Goal: Transaction & Acquisition: Register for event/course

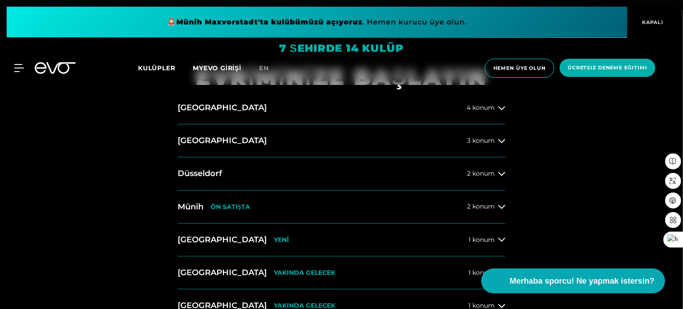
scroll to position [300, 0]
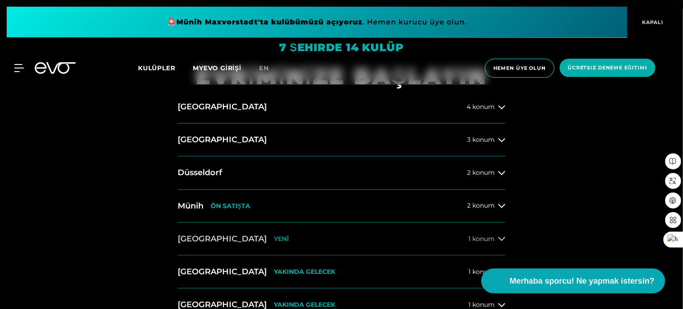
click at [478, 239] on font "konum" at bounding box center [483, 239] width 22 height 8
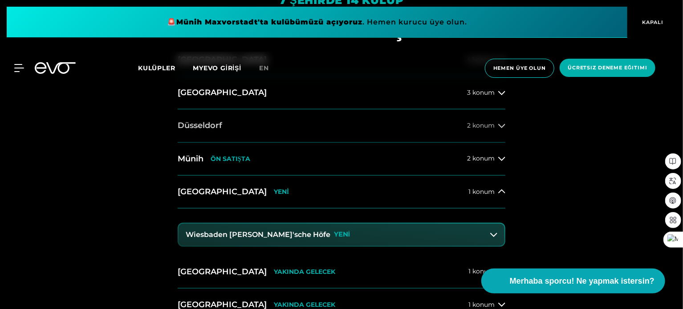
scroll to position [375, 0]
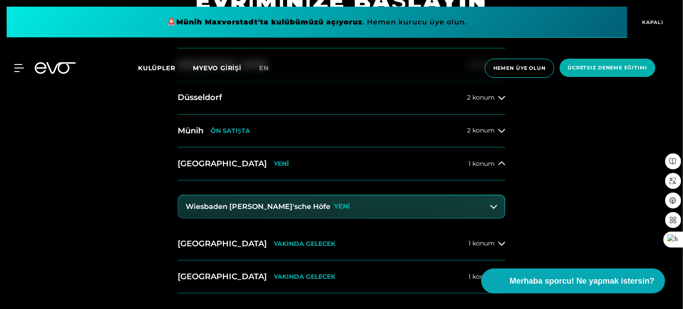
click at [413, 201] on button "Wiesbaden [PERSON_NAME]'sche Höfe YENİ" at bounding box center [342, 207] width 326 height 22
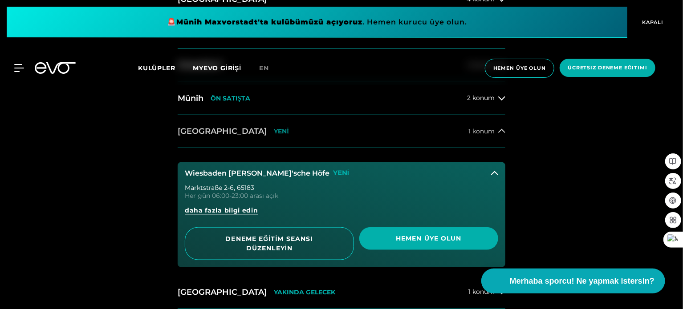
scroll to position [417, 0]
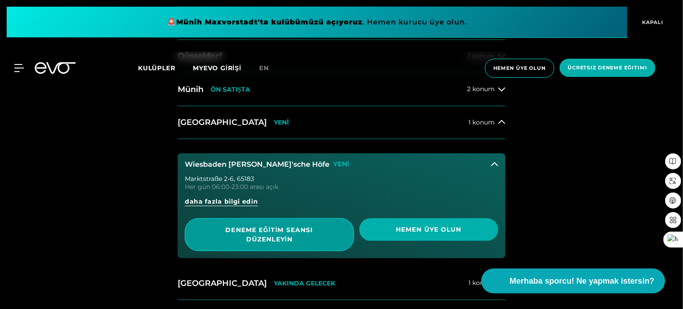
click at [295, 224] on span "DENEME EĞİTİM SEANSI DÜZENLEYİN" at bounding box center [269, 235] width 169 height 33
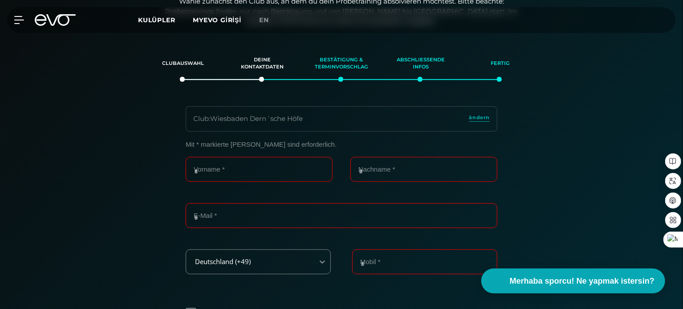
scroll to position [153, 0]
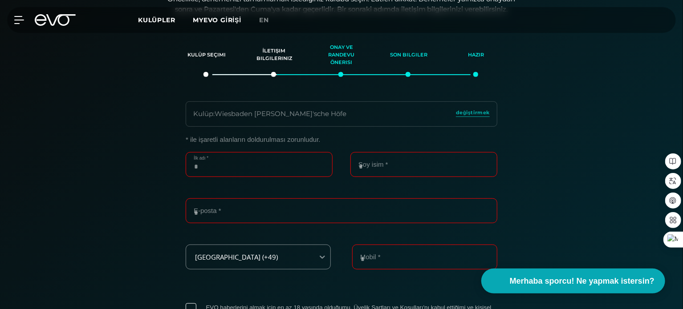
click at [260, 173] on input "İlk adı *" at bounding box center [259, 164] width 147 height 25
type input "*****"
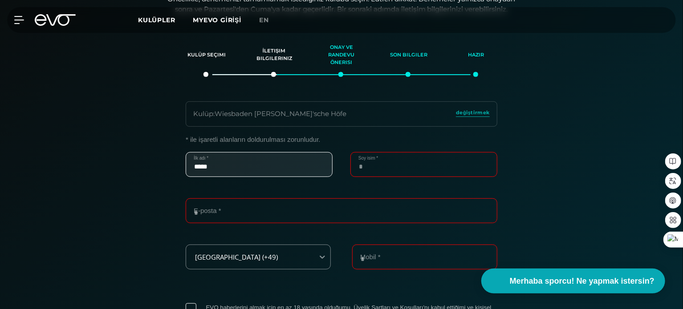
type input "*****"
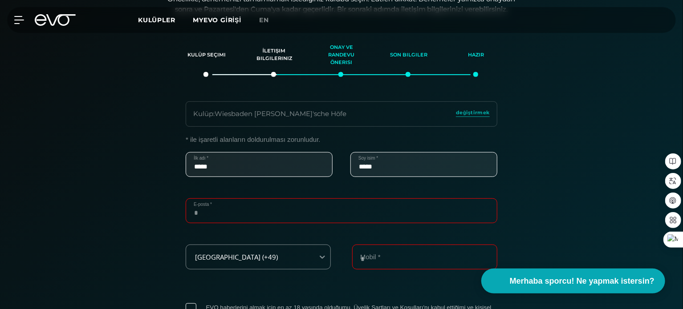
type input "**********"
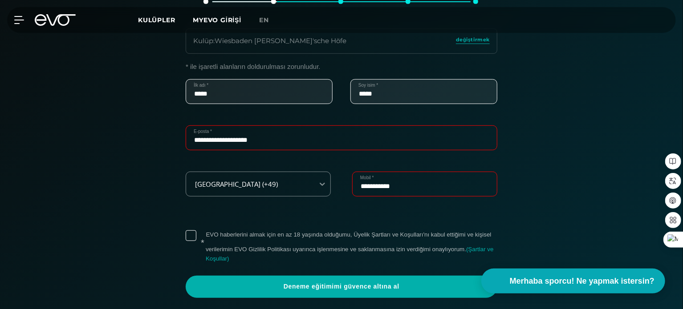
scroll to position [227, 0]
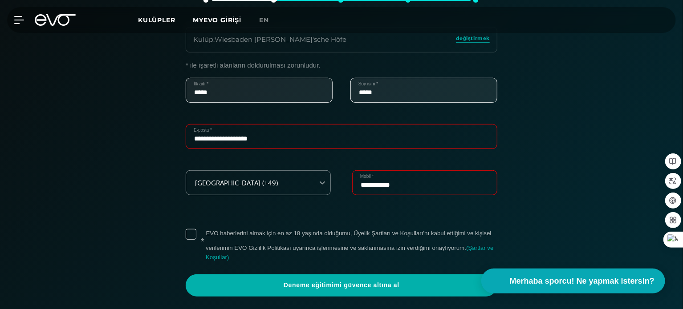
click at [206, 233] on label "* EVO haberlerini almak için en az 18 yaşında olduğumu, Üyelik Şartları ve Koşu…" at bounding box center [352, 245] width 292 height 33
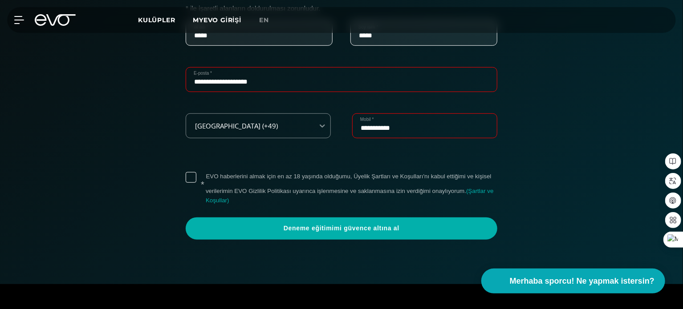
scroll to position [287, 0]
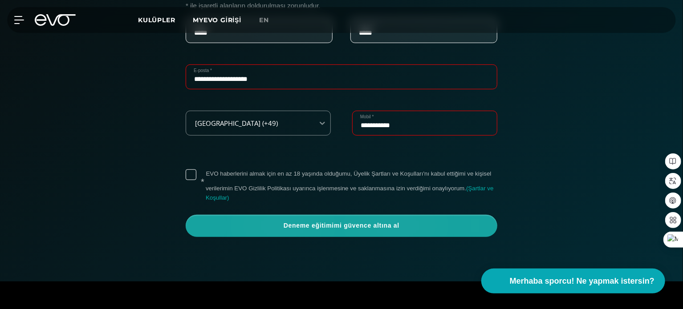
click at [246, 227] on span "Deneme eğitimimi güvence altına al" at bounding box center [341, 226] width 269 height 9
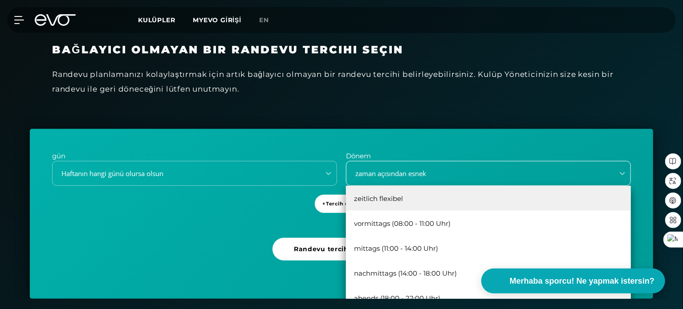
scroll to position [235, 0]
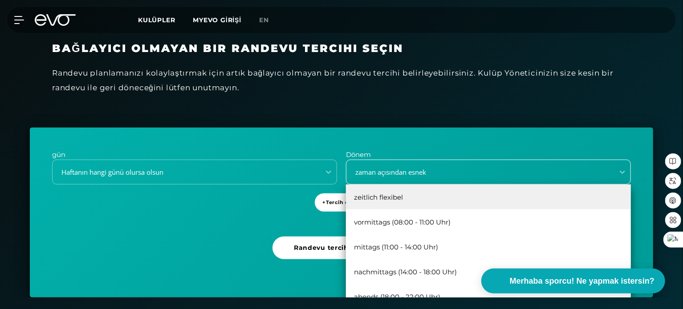
click at [521, 185] on div "5 results available. Use Up and Down to choose options, press Enter to select t…" at bounding box center [488, 172] width 285 height 25
click at [521, 188] on div "zaman açısından esnek" at bounding box center [488, 197] width 285 height 25
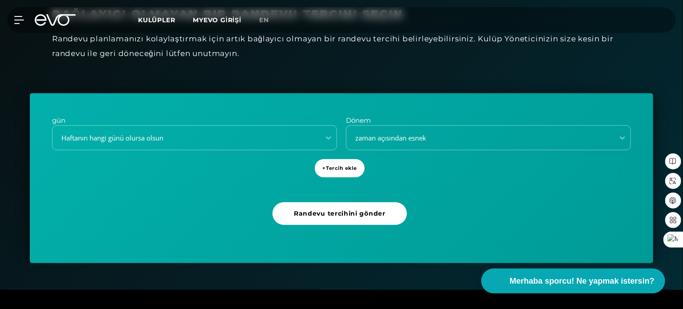
scroll to position [279, 0]
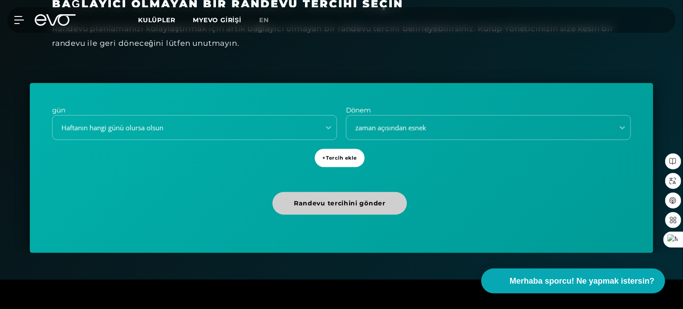
click at [385, 201] on span "Randevu tercihini gönder" at bounding box center [339, 203] width 134 height 23
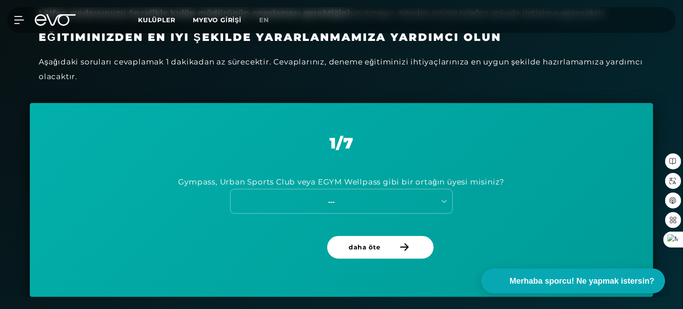
scroll to position [305, 0]
click at [432, 196] on div "---" at bounding box center [333, 201] width 205 height 12
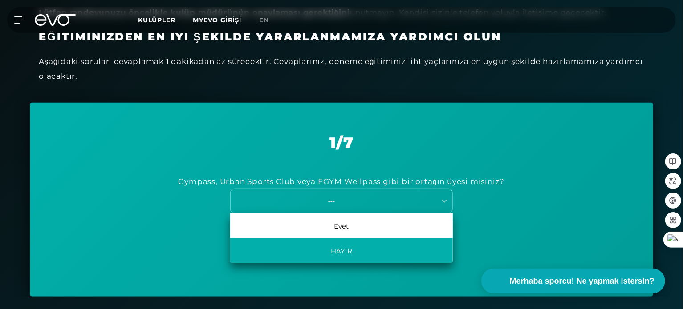
click at [392, 248] on div "HAYIR" at bounding box center [341, 251] width 223 height 25
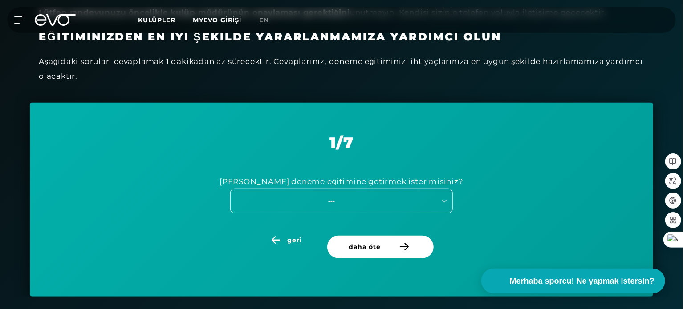
click at [413, 204] on div "---" at bounding box center [331, 201] width 200 height 10
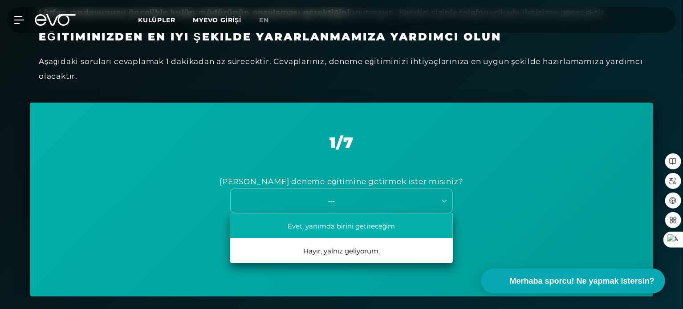
click at [401, 222] on div "Evet, yanımda birini getireceğim" at bounding box center [341, 226] width 223 height 25
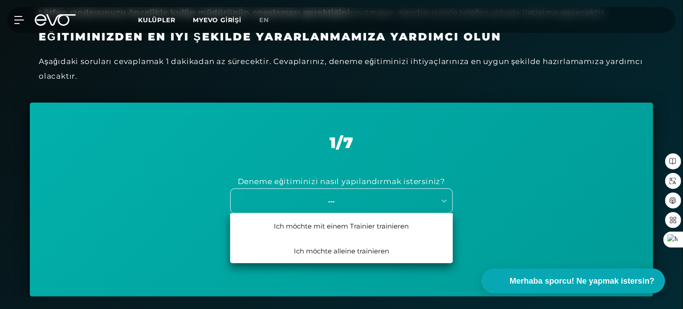
click at [416, 197] on div "---" at bounding box center [331, 201] width 200 height 10
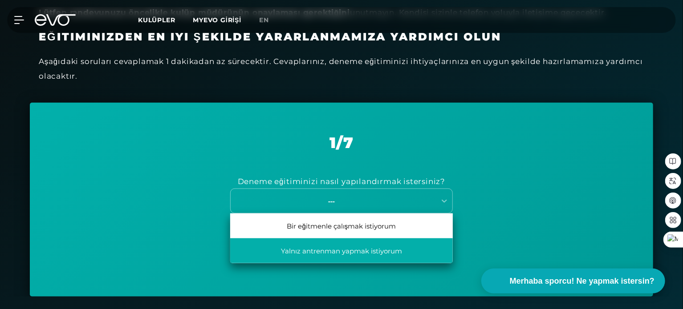
click at [387, 259] on div "Yalnız antrenman yapmak istiyorum" at bounding box center [341, 251] width 223 height 25
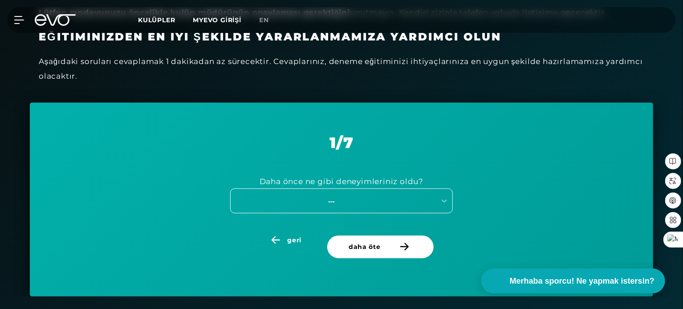
click at [422, 205] on div "---" at bounding box center [331, 201] width 200 height 10
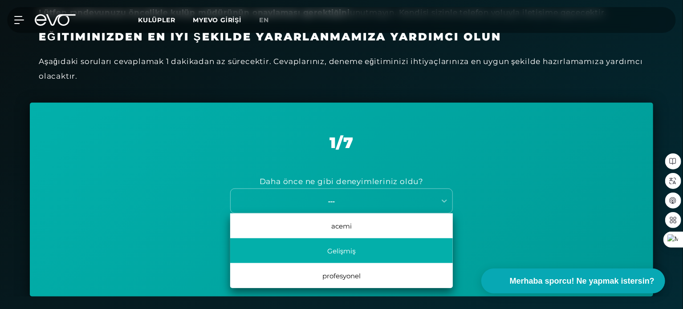
click at [392, 252] on div "Gelişmiş" at bounding box center [341, 251] width 223 height 25
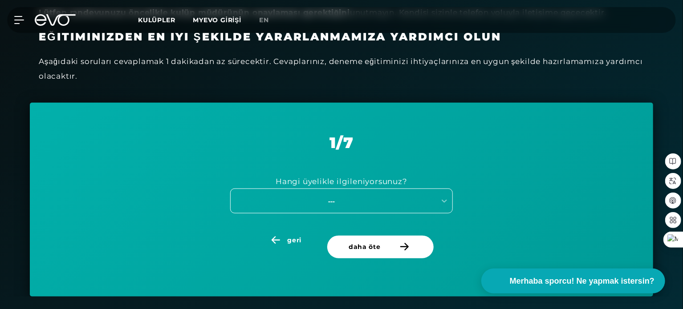
click at [427, 195] on div "---" at bounding box center [333, 201] width 205 height 12
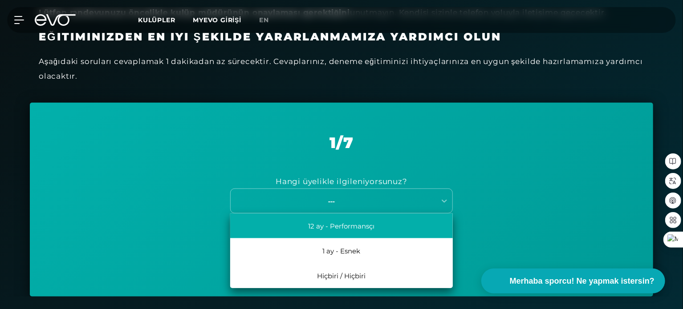
click at [415, 222] on div "12 ay - Performansçı" at bounding box center [341, 226] width 223 height 25
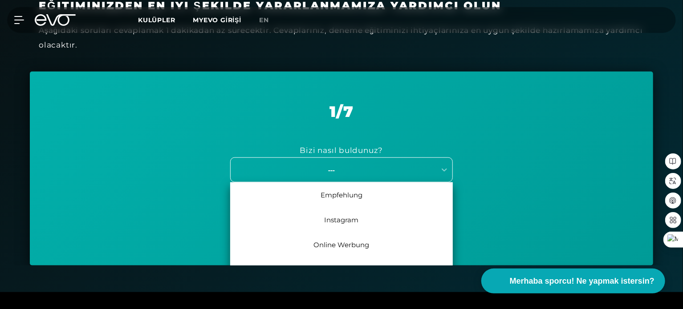
click at [427, 183] on div "7 results available. Use Up and Down to choose options, press Enter to select t…" at bounding box center [341, 170] width 223 height 25
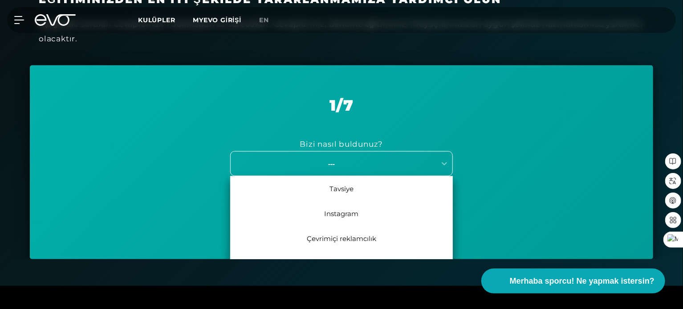
scroll to position [343, 0]
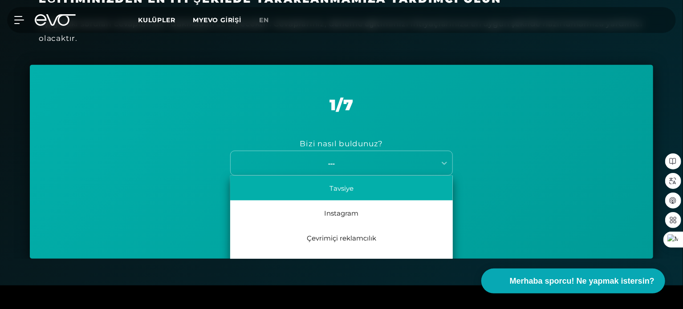
click at [422, 193] on div "Tavsiye" at bounding box center [341, 188] width 223 height 25
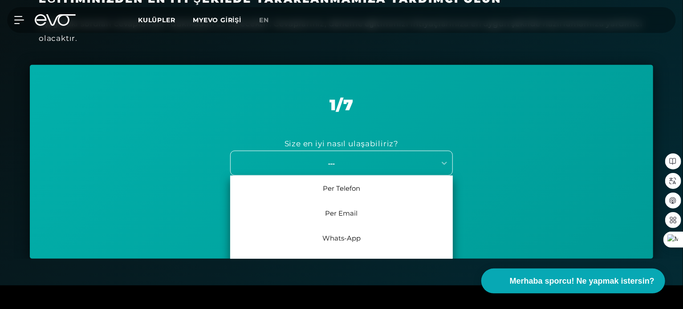
click at [430, 164] on div "---" at bounding box center [331, 163] width 200 height 10
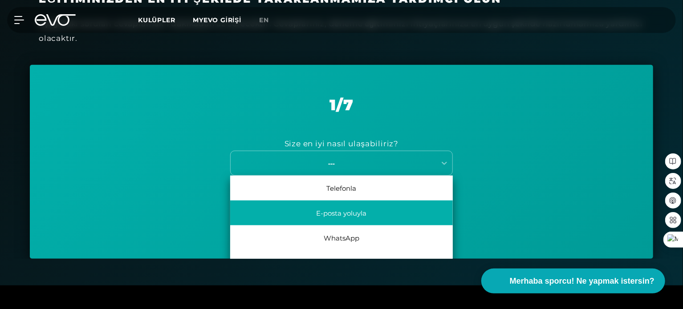
click at [400, 206] on div "E-posta yoluyla" at bounding box center [341, 213] width 223 height 25
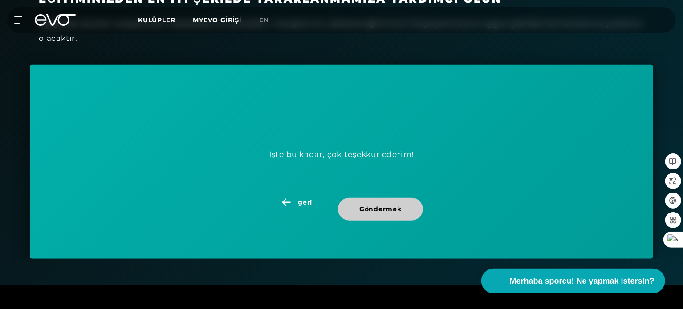
click at [397, 206] on font "Göndermek" at bounding box center [380, 209] width 42 height 8
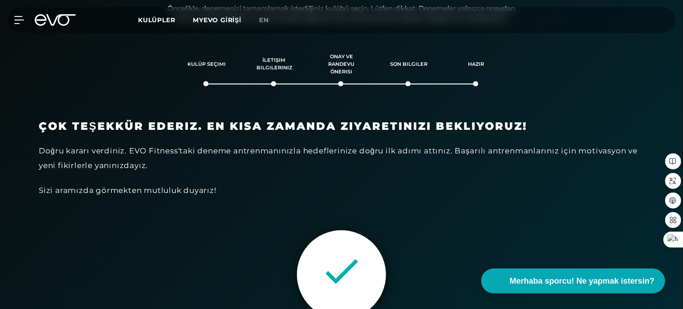
scroll to position [142, 0]
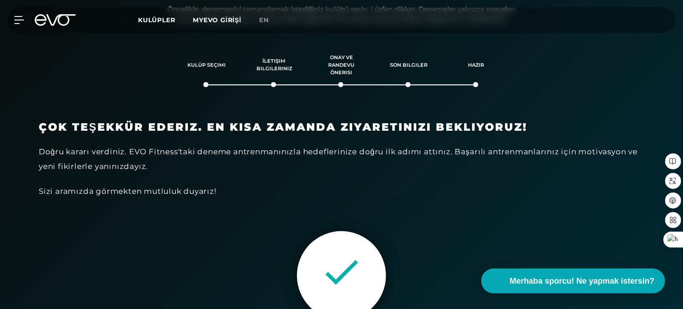
click at [354, 247] on div at bounding box center [341, 275] width 89 height 89
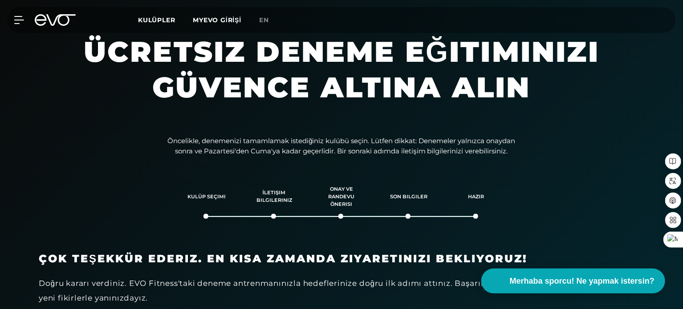
scroll to position [0, 0]
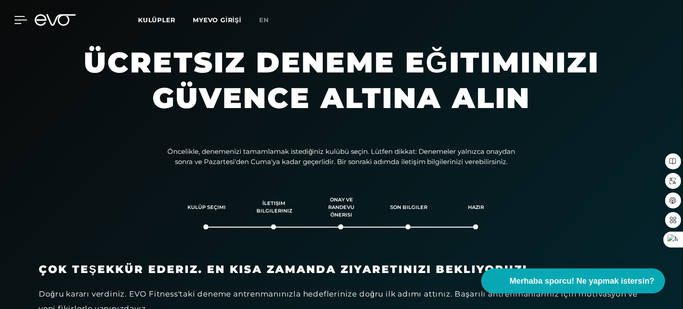
click at [20, 16] on icon at bounding box center [20, 20] width 13 height 8
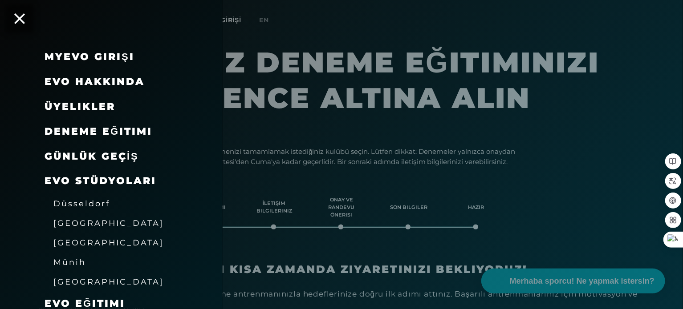
click at [85, 280] on font "[GEOGRAPHIC_DATA]" at bounding box center [108, 281] width 110 height 9
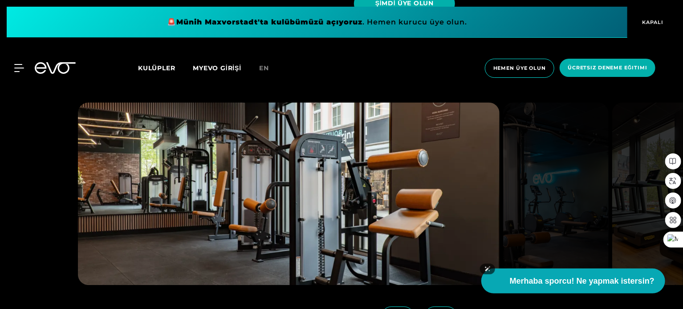
scroll to position [925, 0]
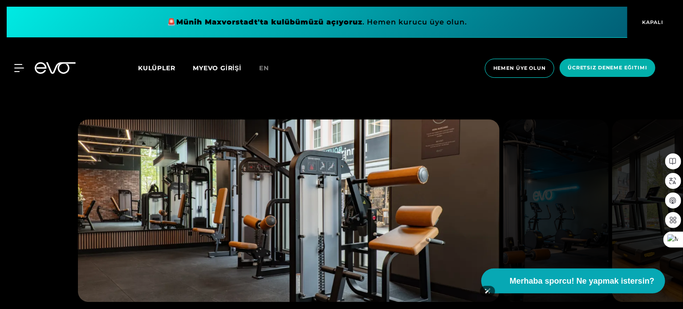
click at [353, 258] on img at bounding box center [289, 210] width 422 height 183
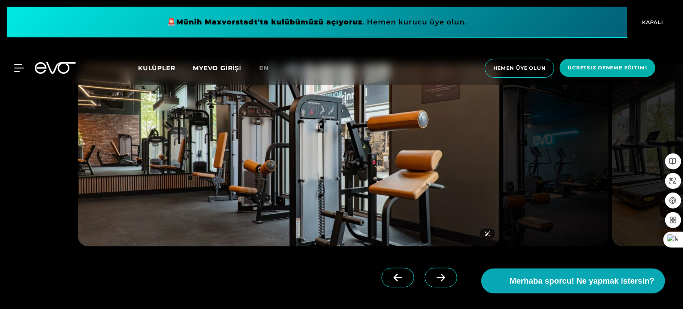
scroll to position [983, 0]
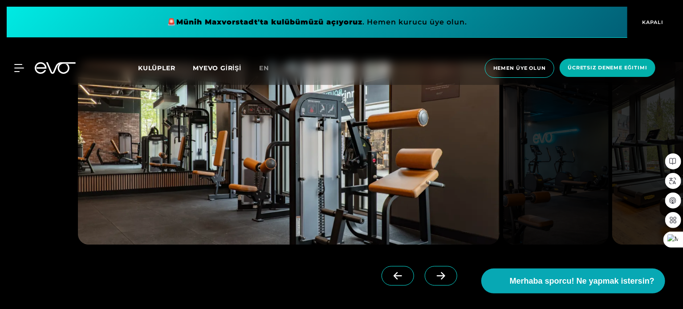
click at [433, 279] on icon at bounding box center [441, 276] width 16 height 8
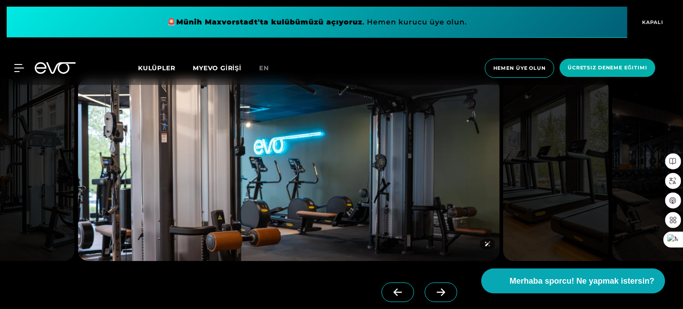
scroll to position [963, 0]
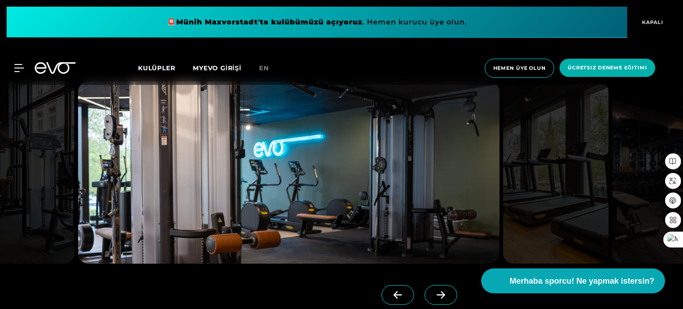
click at [433, 293] on icon at bounding box center [441, 295] width 16 height 8
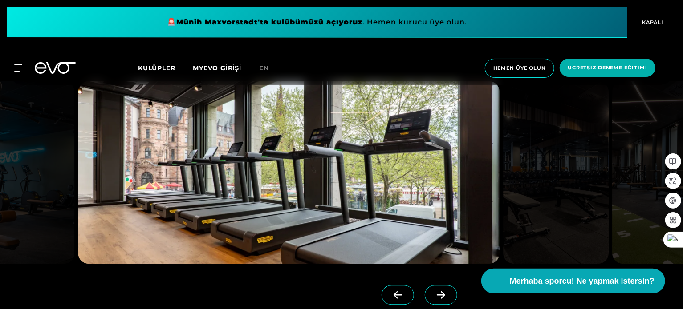
click at [433, 293] on icon at bounding box center [441, 295] width 16 height 8
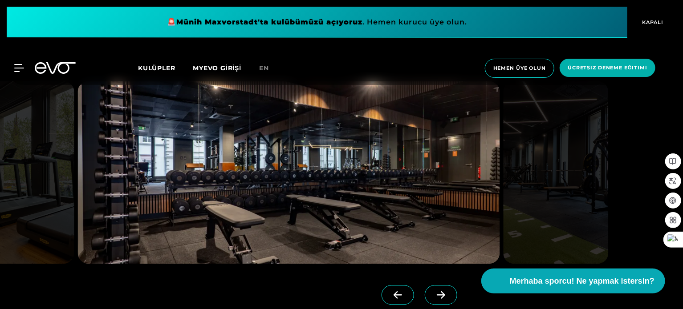
click at [433, 293] on icon at bounding box center [441, 295] width 16 height 8
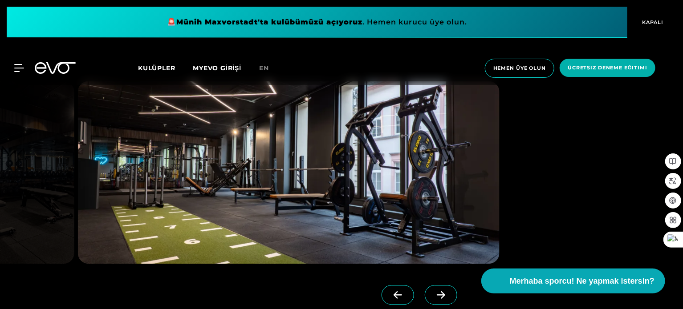
click at [433, 293] on icon at bounding box center [441, 295] width 16 height 8
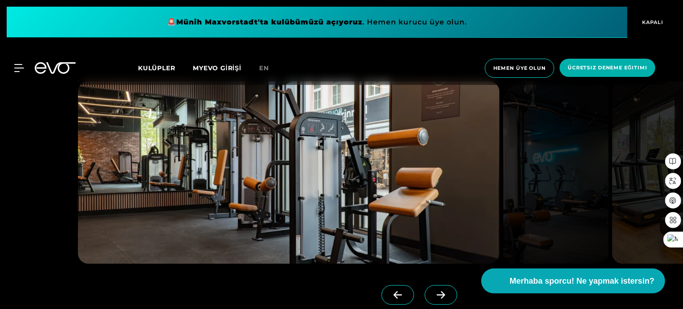
click at [433, 293] on icon at bounding box center [441, 295] width 16 height 8
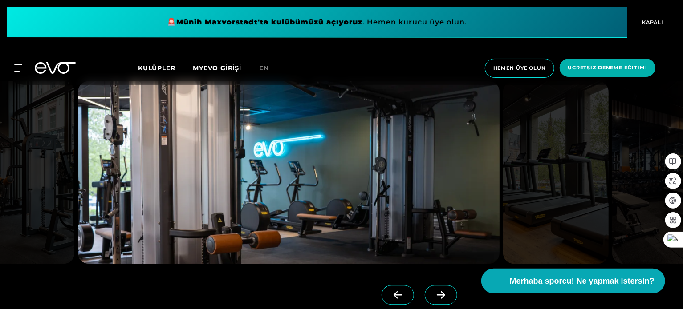
click at [433, 293] on icon at bounding box center [441, 295] width 16 height 8
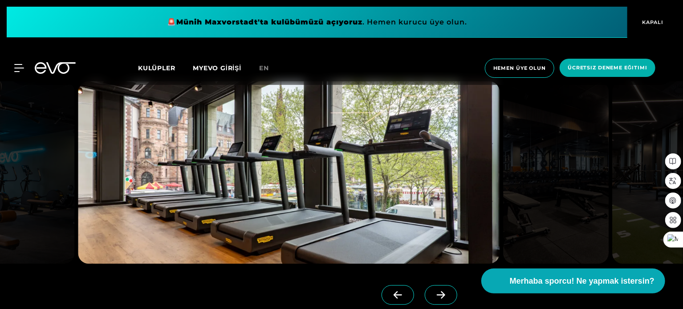
click at [433, 293] on icon at bounding box center [441, 295] width 16 height 8
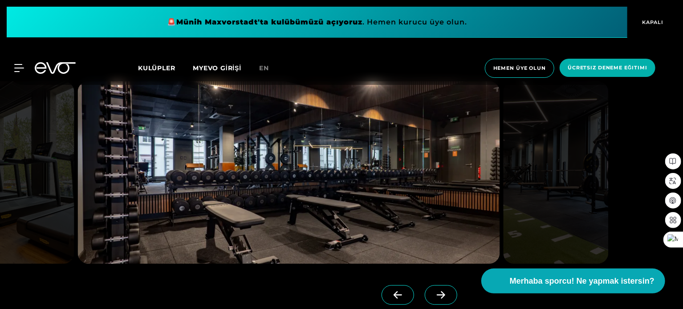
click at [433, 293] on icon at bounding box center [441, 295] width 16 height 8
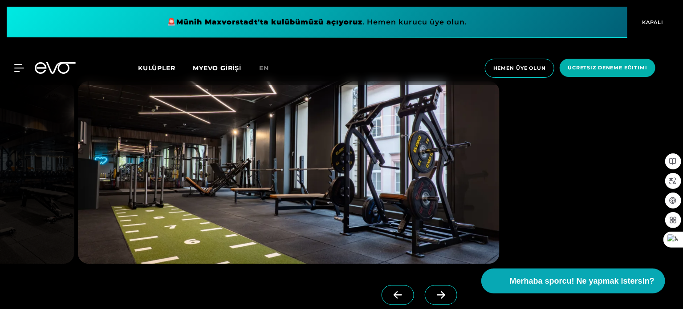
click at [433, 293] on icon at bounding box center [441, 295] width 16 height 8
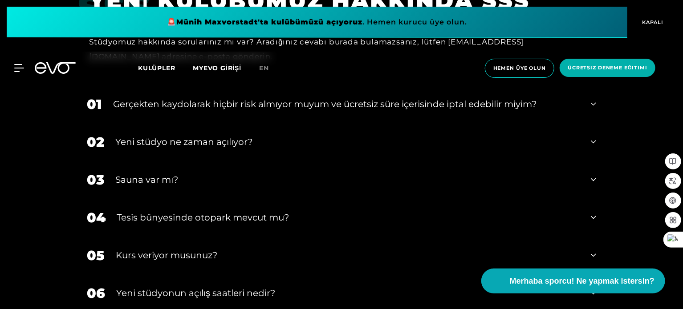
scroll to position [3406, 0]
click at [591, 106] on icon at bounding box center [593, 103] width 5 height 11
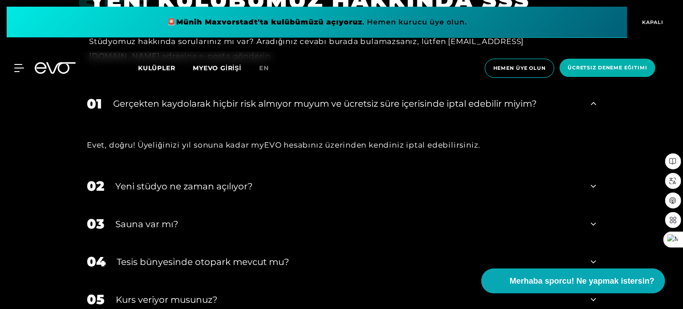
click at [590, 181] on div "02 Yeni stüdyo ne zaman açılıyor?" at bounding box center [341, 186] width 527 height 38
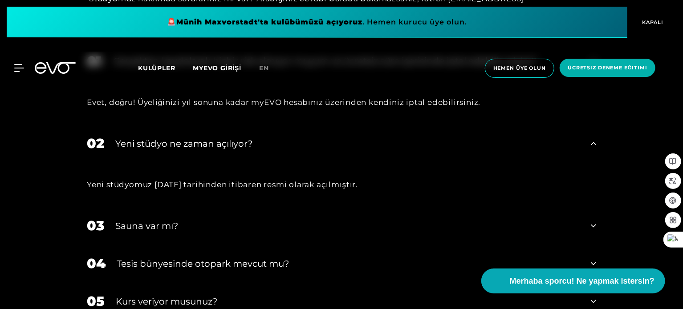
scroll to position [3467, 0]
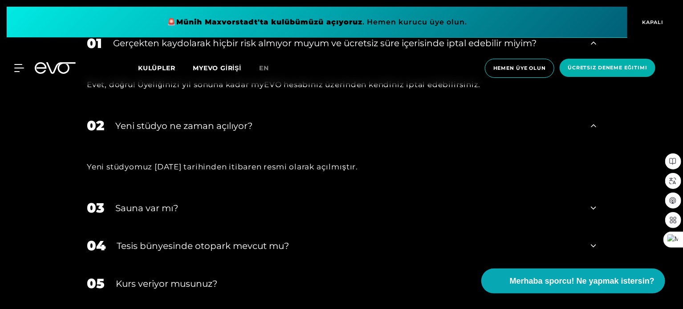
click at [585, 205] on div "03 Sauna var mı?" at bounding box center [341, 208] width 527 height 38
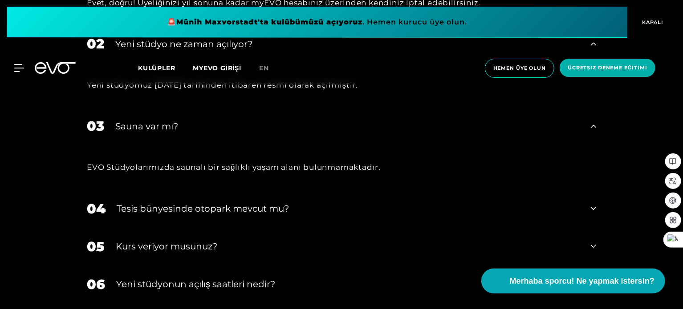
scroll to position [3549, 0]
click at [584, 204] on div "04 Tesis bünyesinde otopark mevcut mu?" at bounding box center [341, 209] width 527 height 38
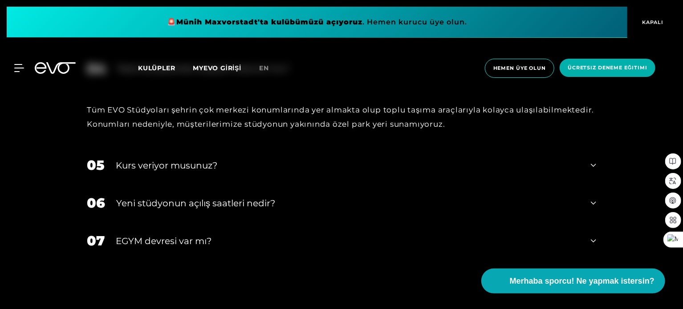
scroll to position [3690, 0]
click at [581, 201] on div "06 Yeni stüdyonun açılış saatleri nedir?" at bounding box center [341, 202] width 527 height 38
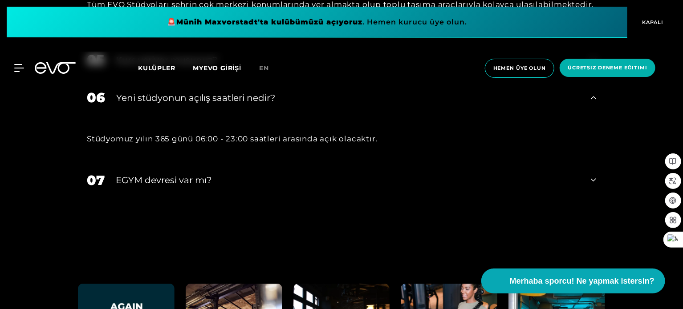
scroll to position [3795, 0]
click at [588, 179] on div "07 EGYM devresi var mı?" at bounding box center [341, 180] width 527 height 38
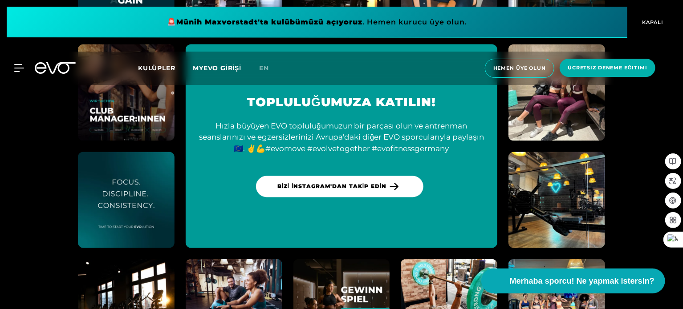
scroll to position [4185, 0]
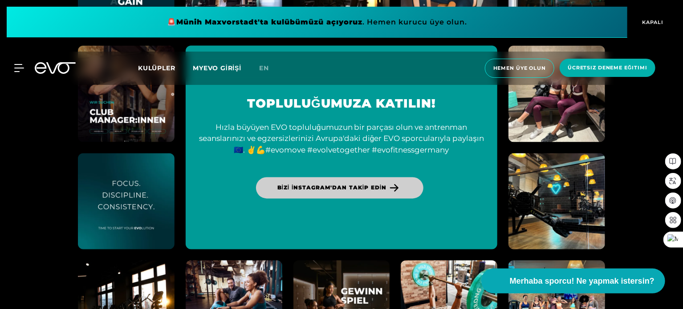
click at [399, 179] on link "BİZİ İNSTAGRAM'DAN TAKİP EDİN" at bounding box center [340, 188] width 168 height 21
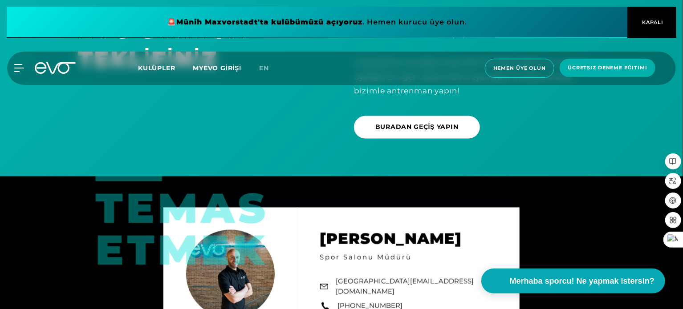
scroll to position [2461, 0]
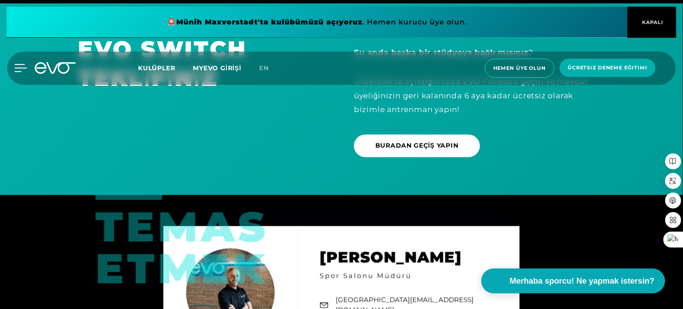
click at [17, 64] on icon at bounding box center [20, 68] width 13 height 8
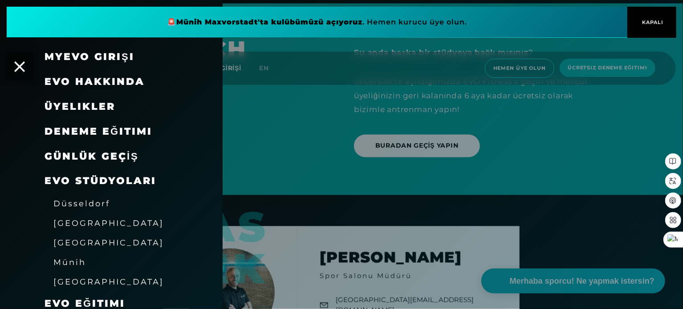
click at [64, 107] on font "Üyelikler" at bounding box center [80, 107] width 71 height 12
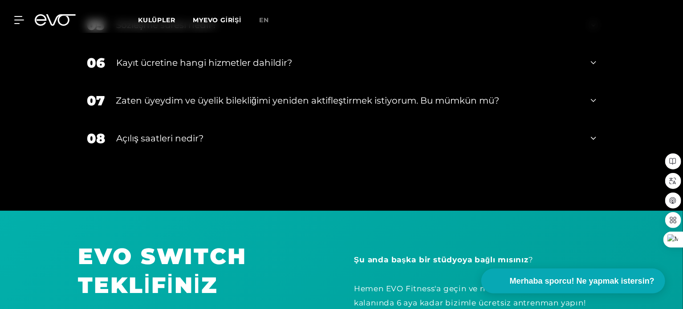
scroll to position [1749, 0]
